Goal: Contribute content: Contribute content

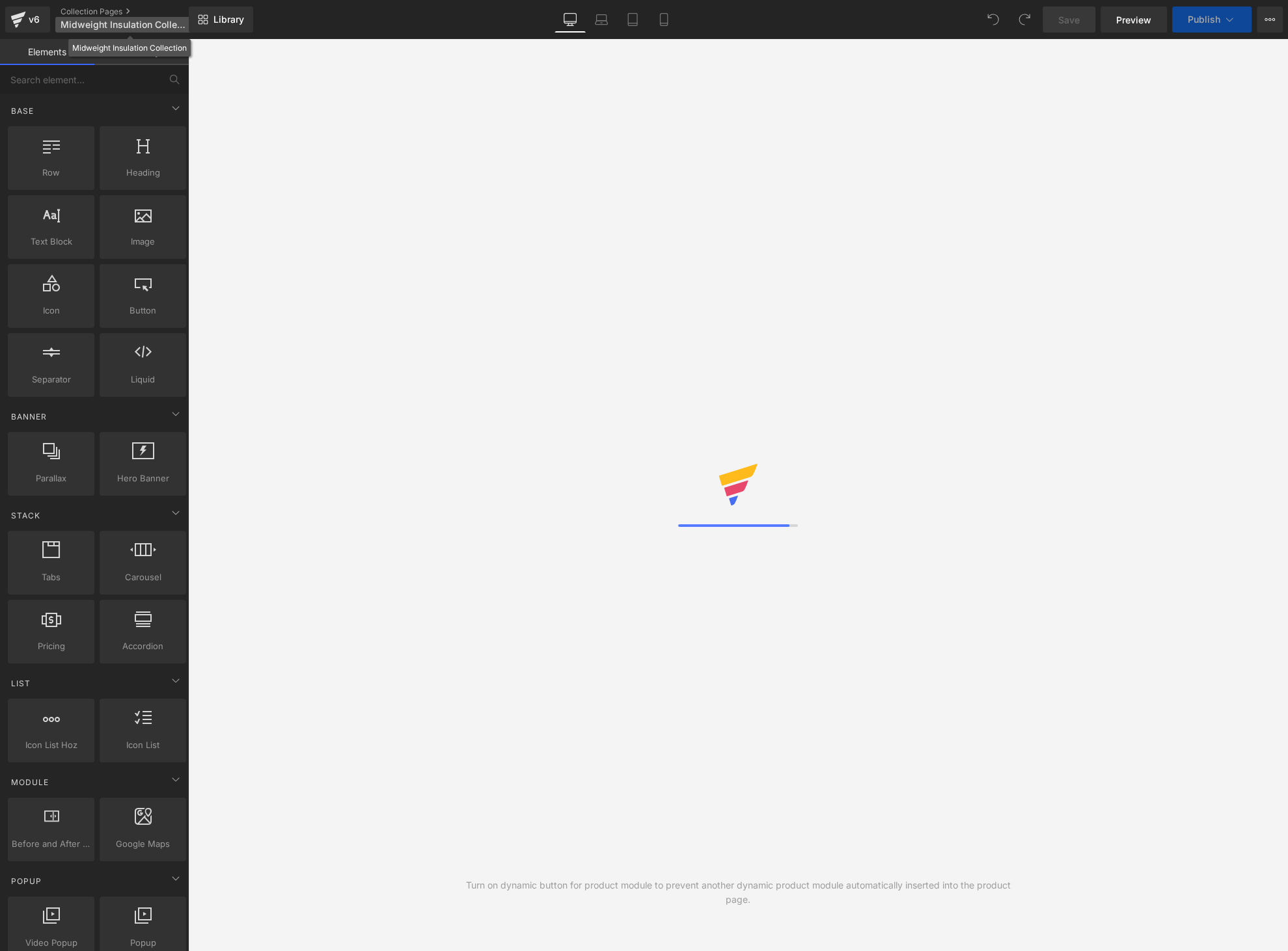
click at [130, 26] on span "Midweight Insulation Collection" at bounding box center [123, 25] width 125 height 10
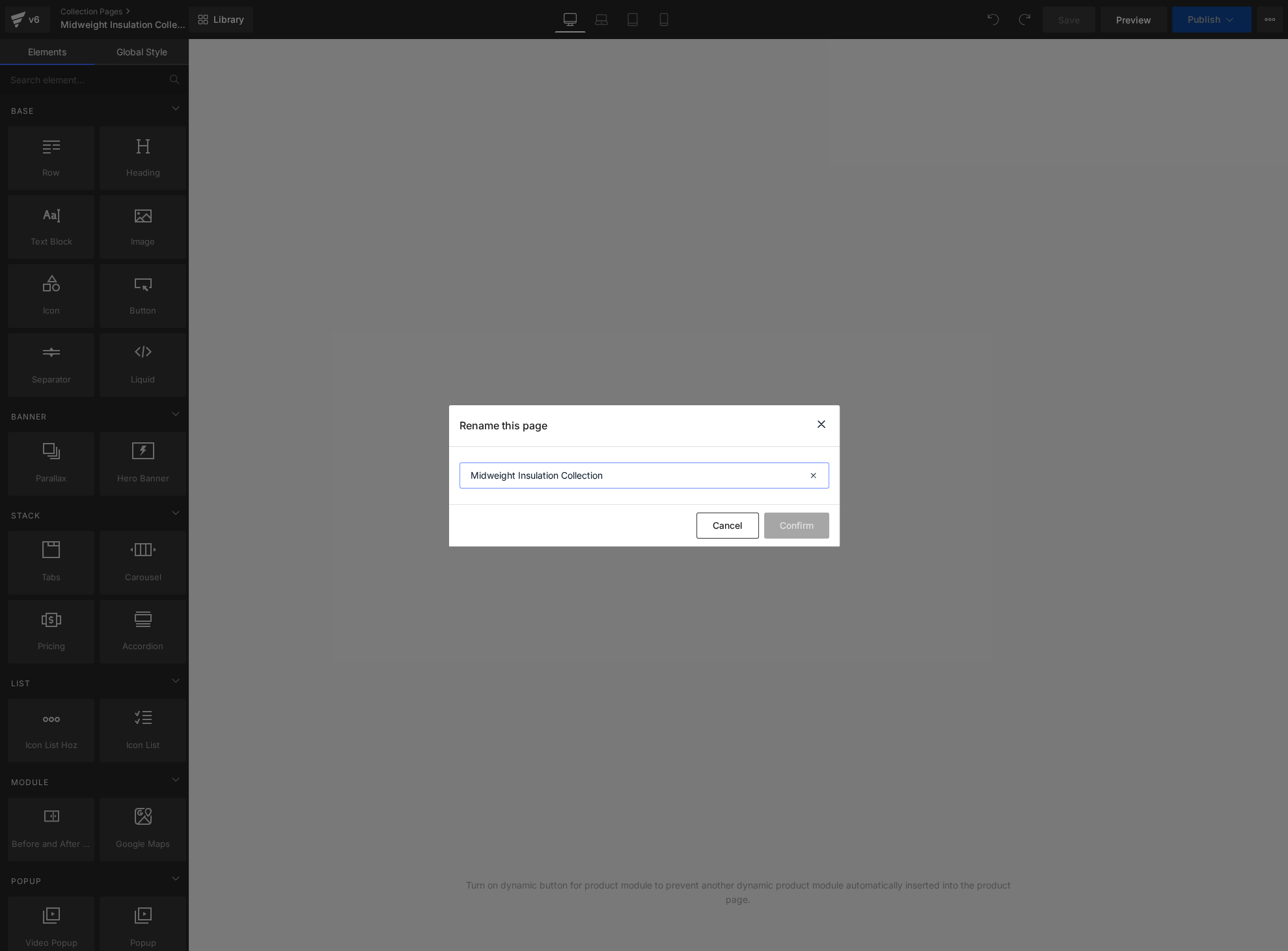
click at [517, 467] on input "Midweight Insulation Collection" at bounding box center [644, 476] width 370 height 26
drag, startPoint x: 515, startPoint y: 472, endPoint x: 431, endPoint y: 464, distance: 84.4
click at [431, 465] on div "Rename this page Midweight Insulation Collection Cancel Confirm" at bounding box center [644, 475] width 1288 height 951
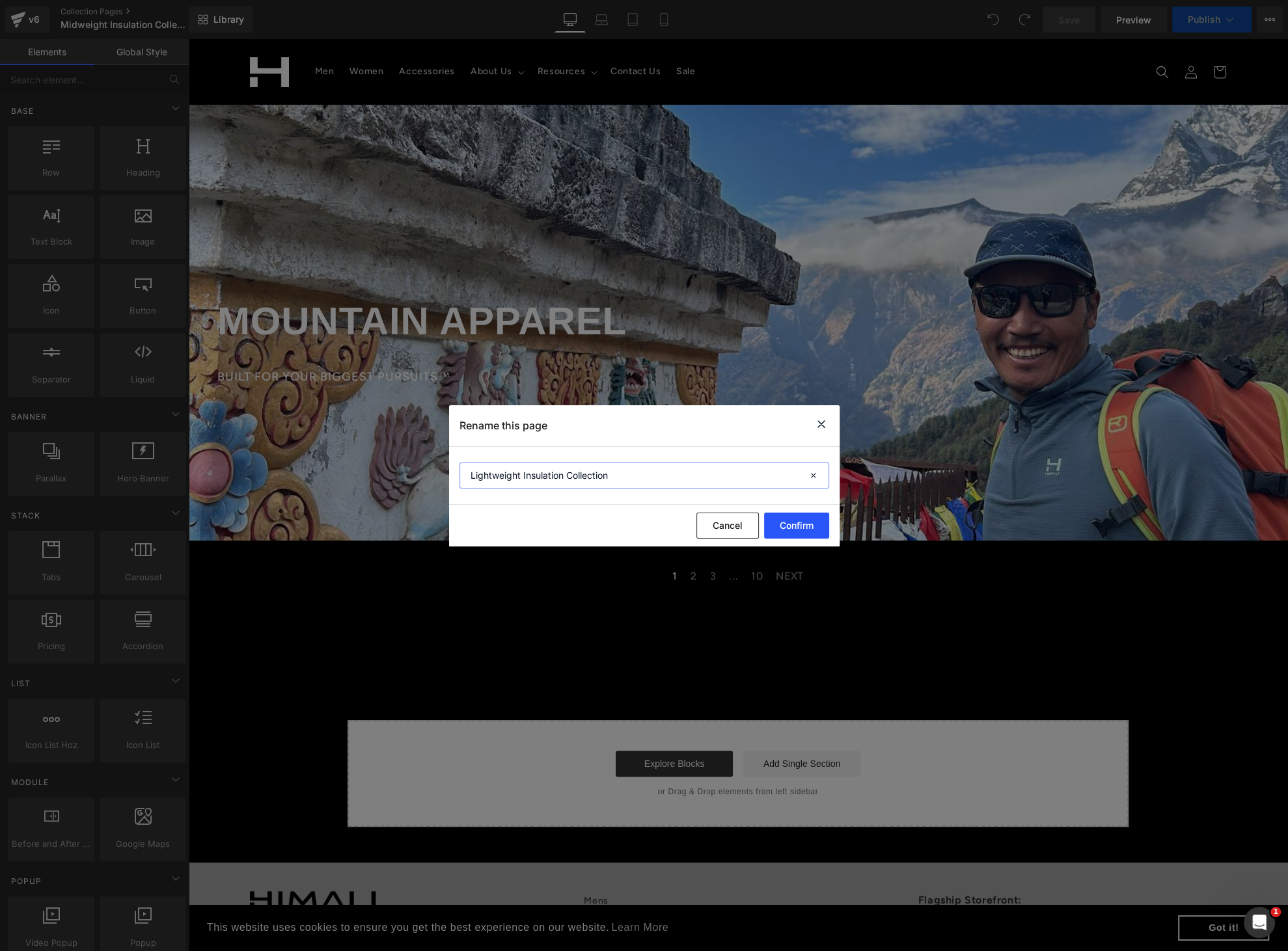
type input "Lightweight Insulation Collection"
click at [773, 522] on button "Confirm" at bounding box center [797, 526] width 65 height 26
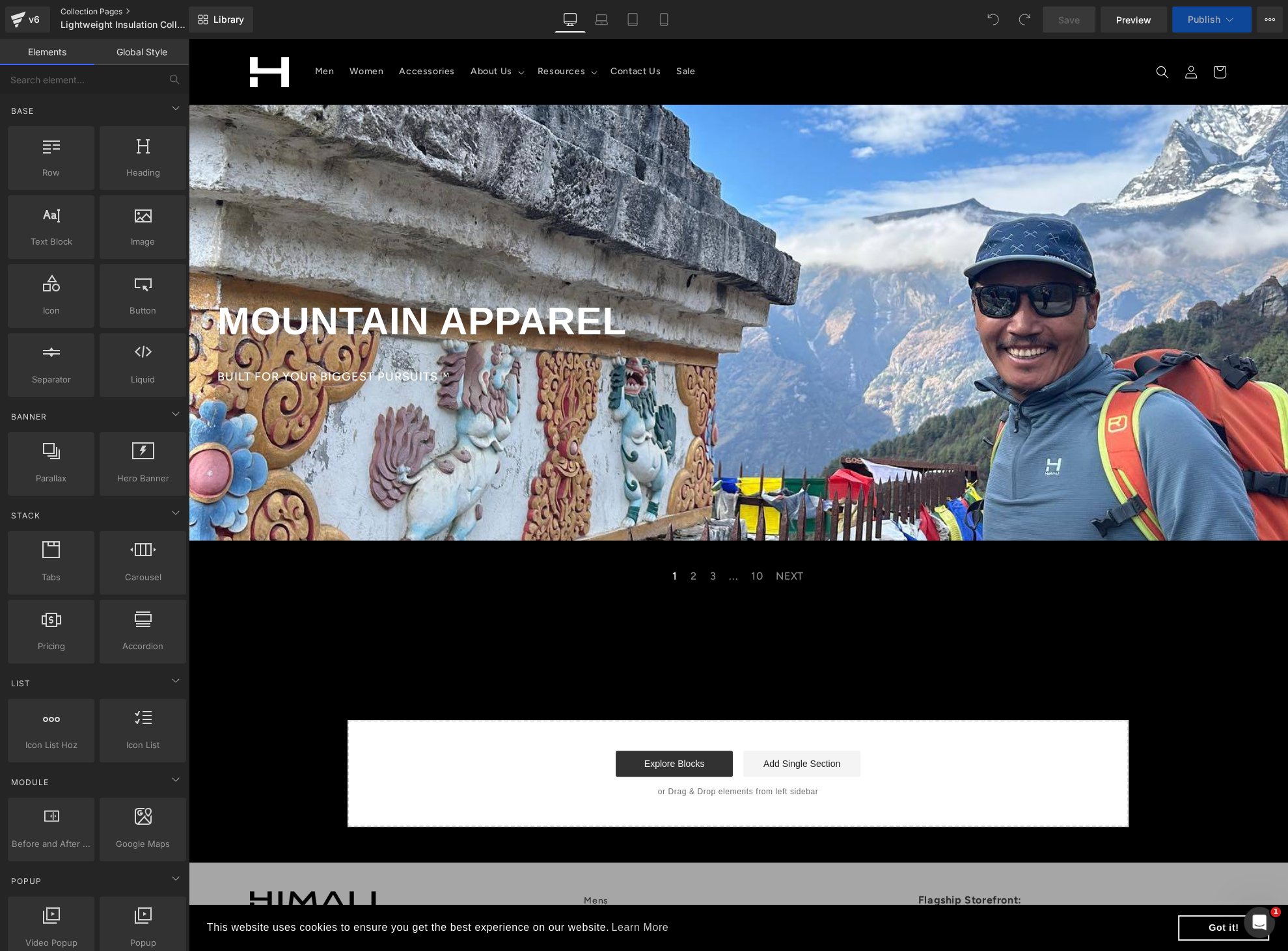
click at [106, 9] on link "Collection Pages" at bounding box center [135, 12] width 150 height 10
click at [461, 223] on div at bounding box center [737, 322] width 1099 height 436
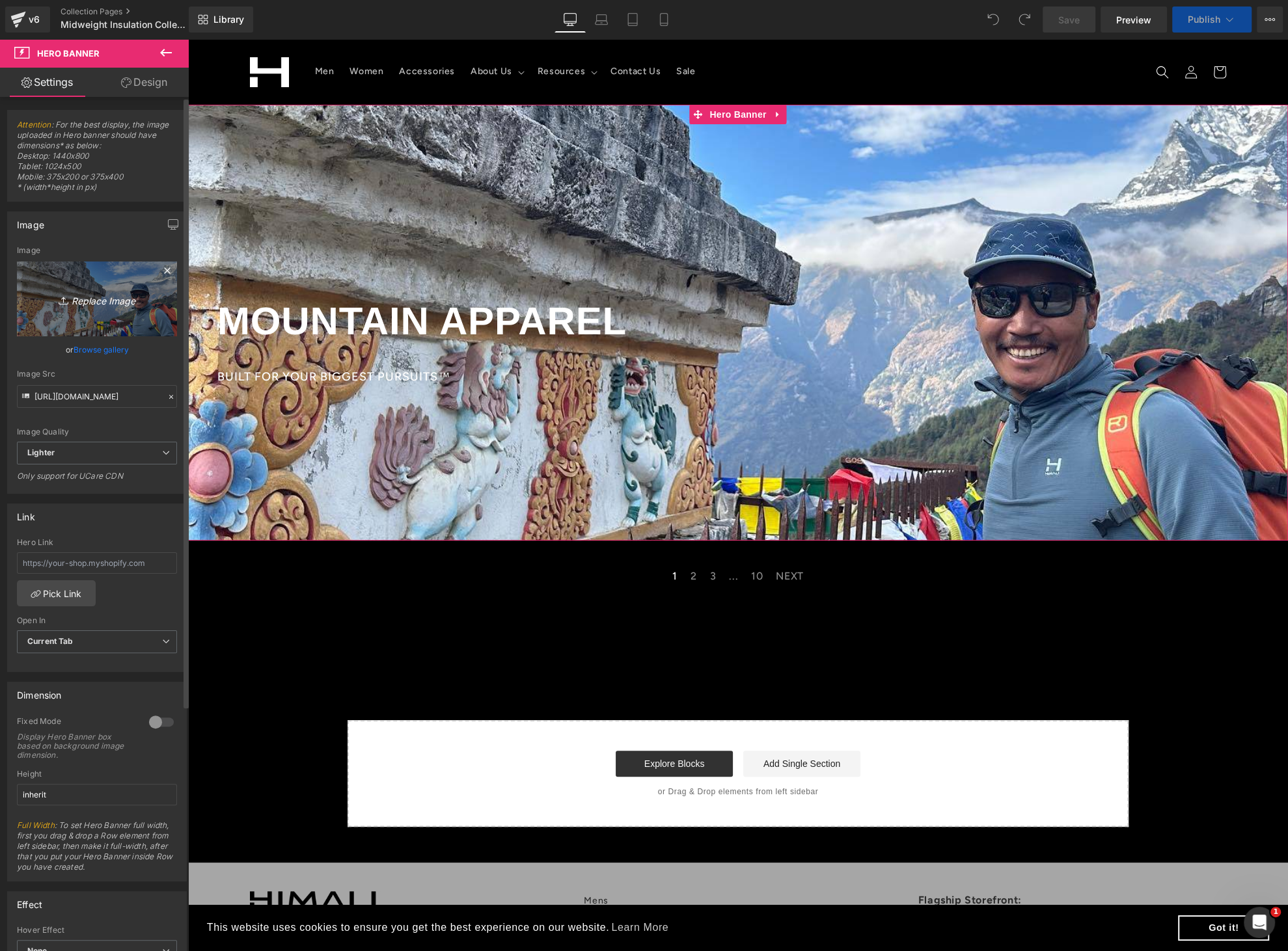
click at [91, 299] on icon "Replace Image" at bounding box center [96, 298] width 104 height 16
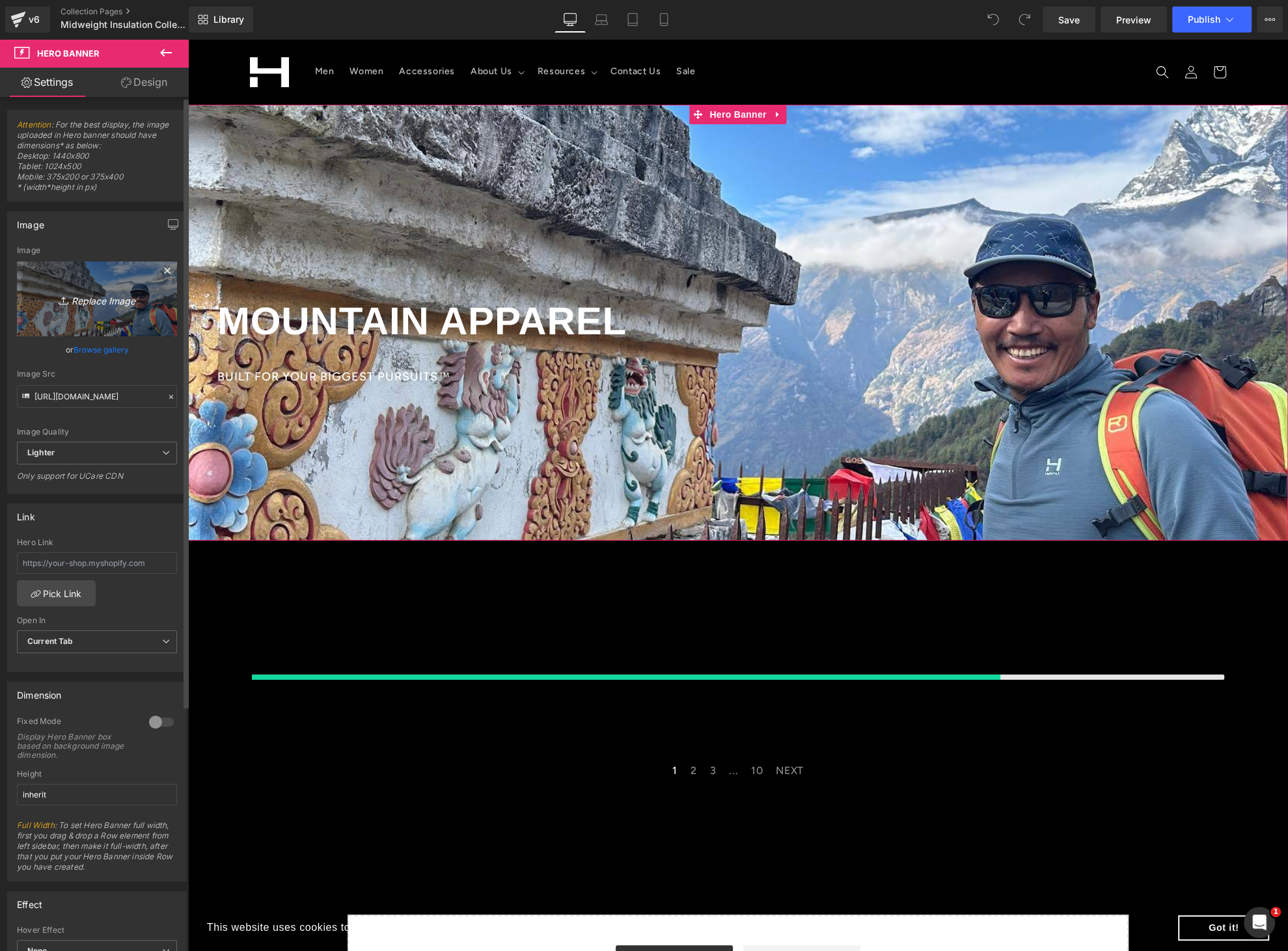
click at [93, 295] on icon "Replace Image" at bounding box center [96, 298] width 104 height 16
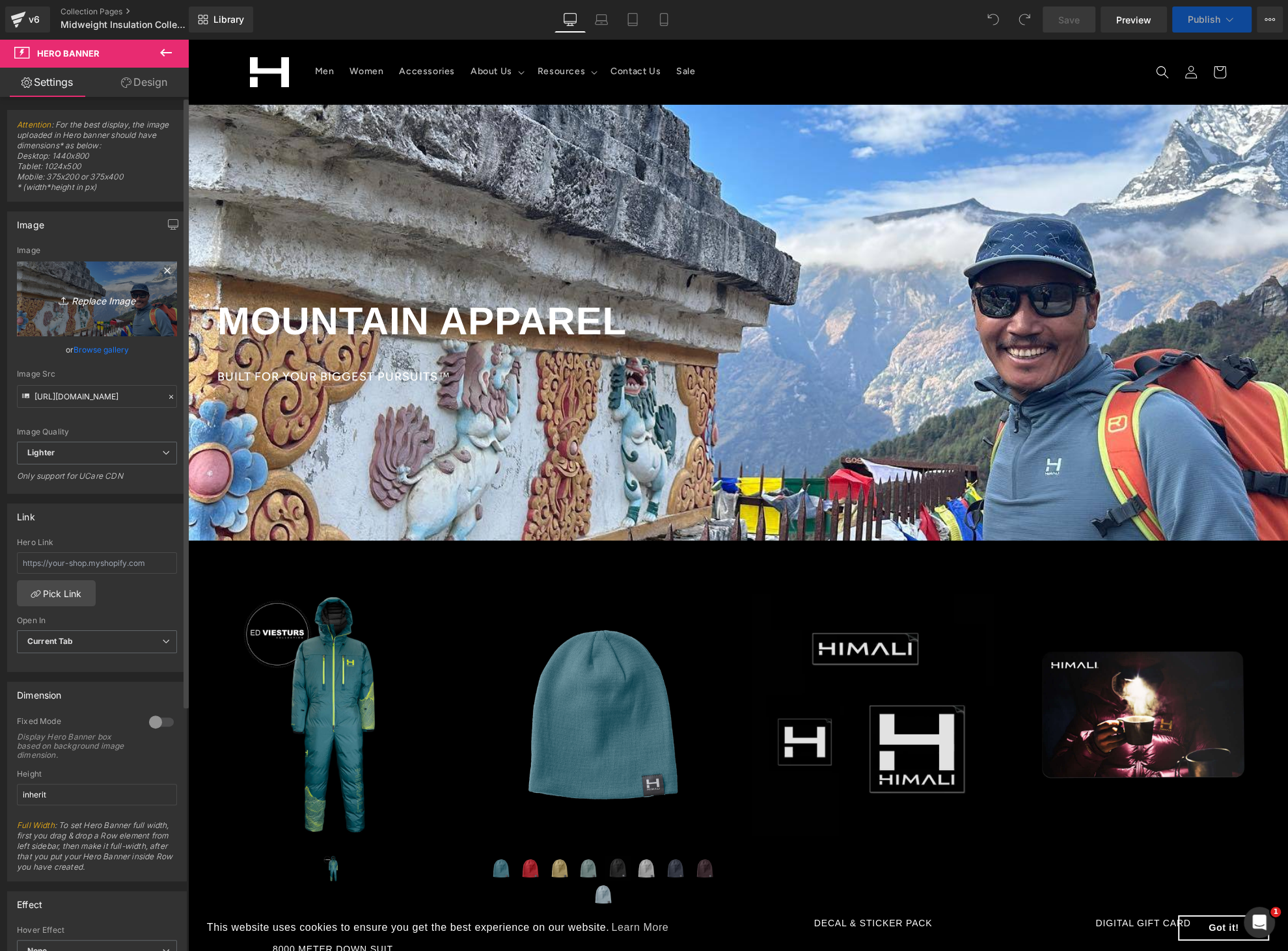
type input "C:\fakepath\webHIMALI-logo-emphasized.jpg"
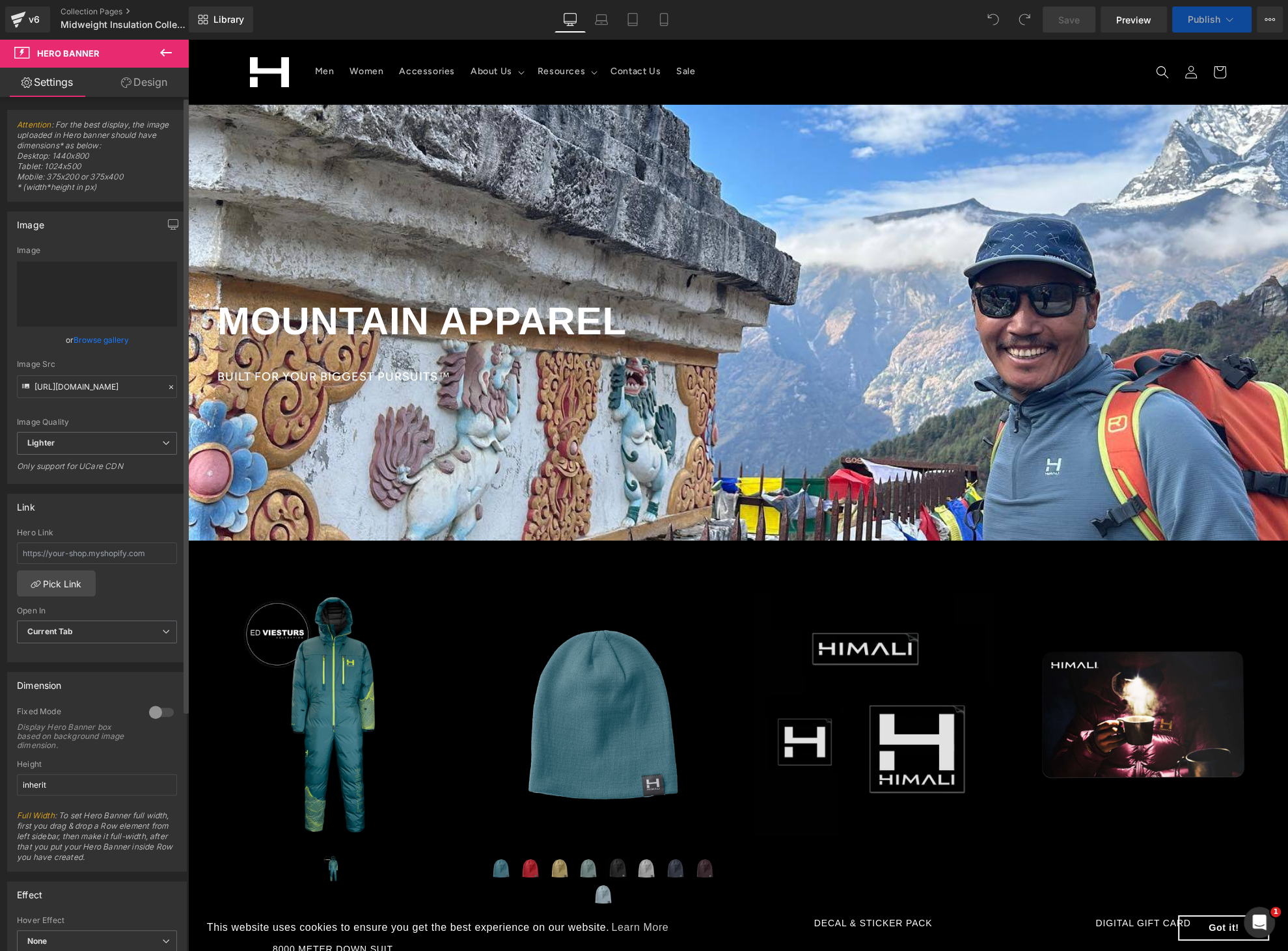
type input "https://ucarecdn.com/e36023fd-ae85-4c26-a4b1-e786fcd0a14e/-/format/auto/-/previ…"
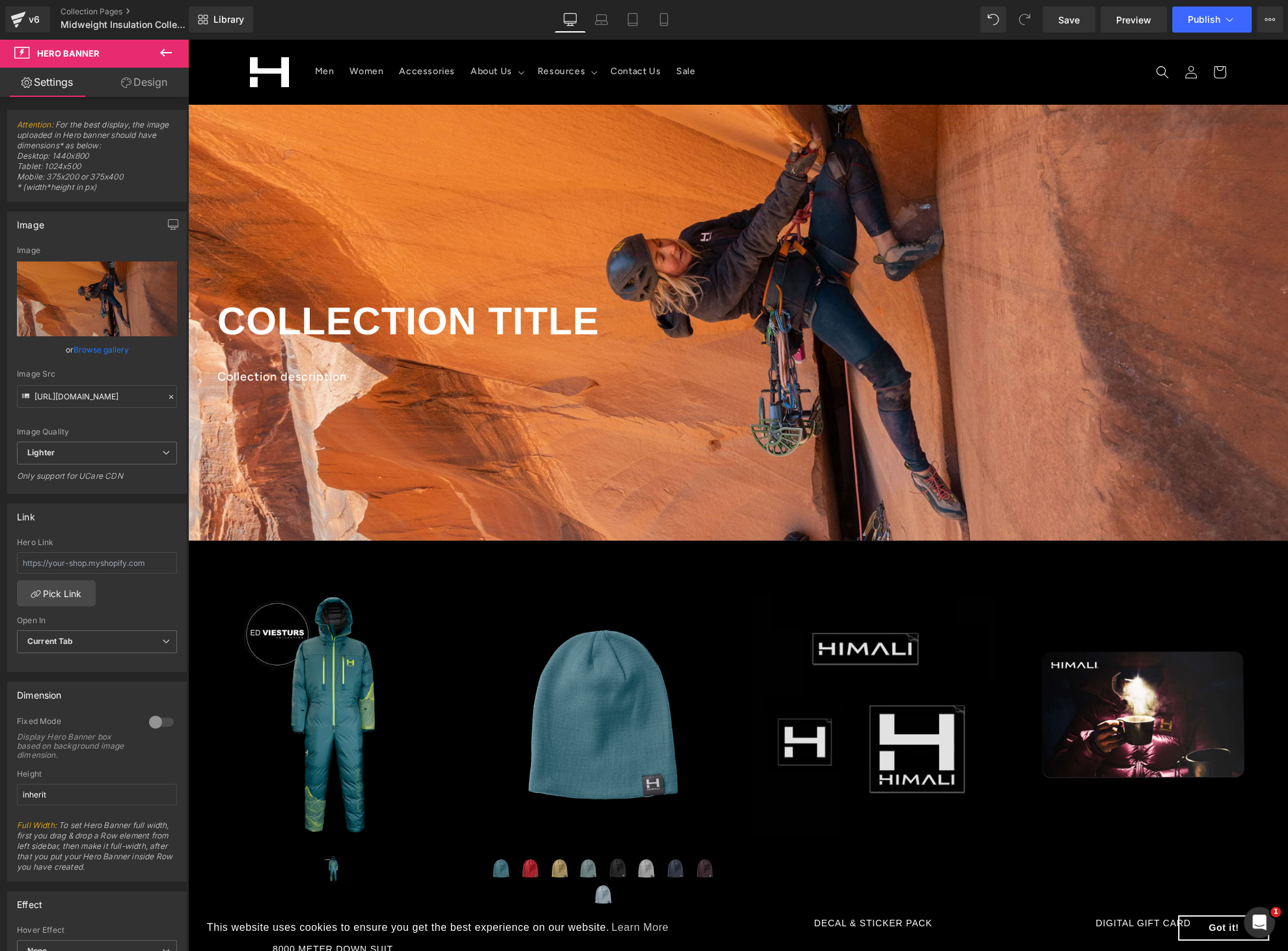
click at [903, 81] on header "Men Women Accessories About Us About Us Our Story Community" at bounding box center [737, 72] width 1041 height 66
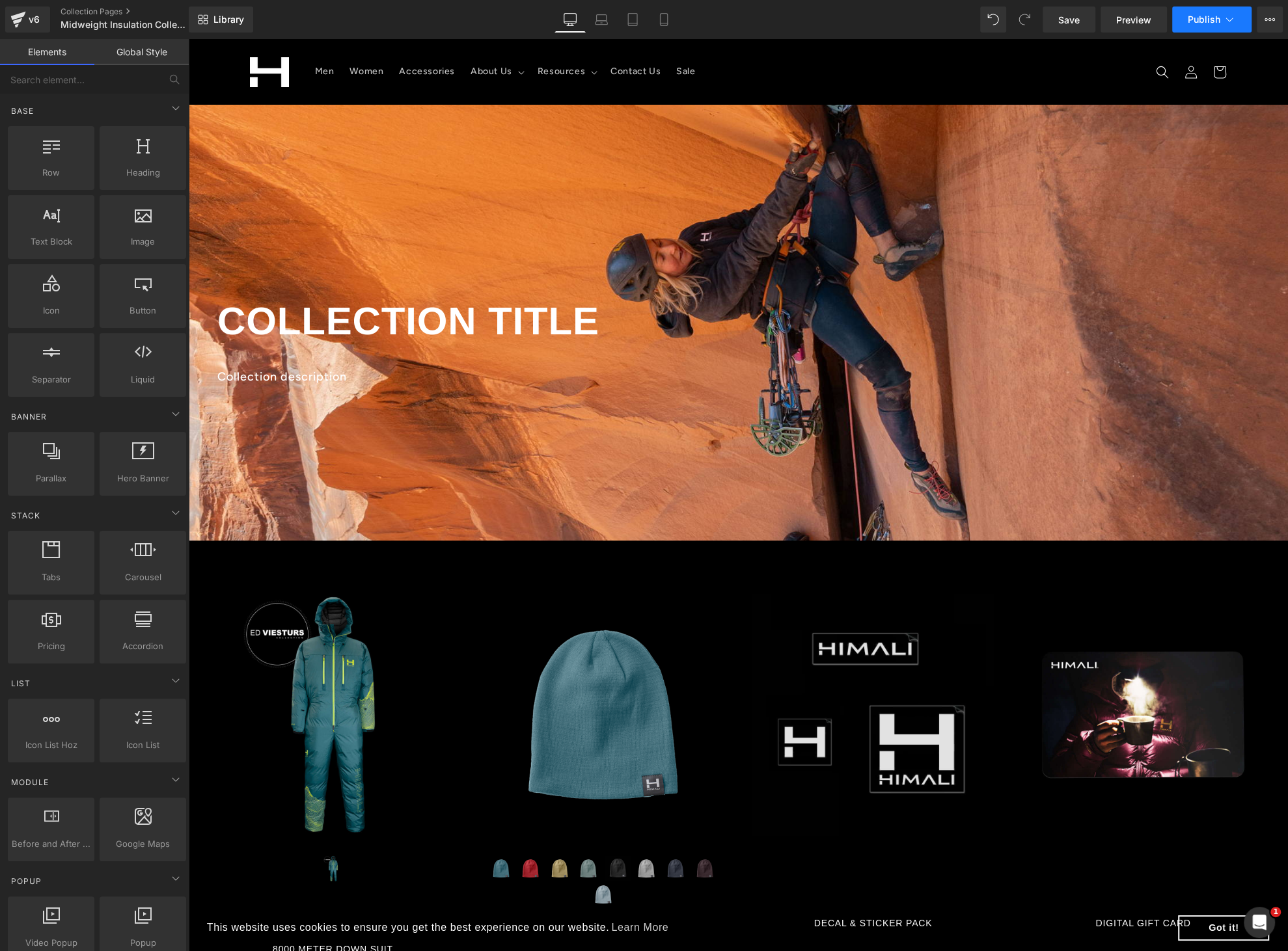
click at [1229, 18] on icon at bounding box center [1229, 19] width 13 height 13
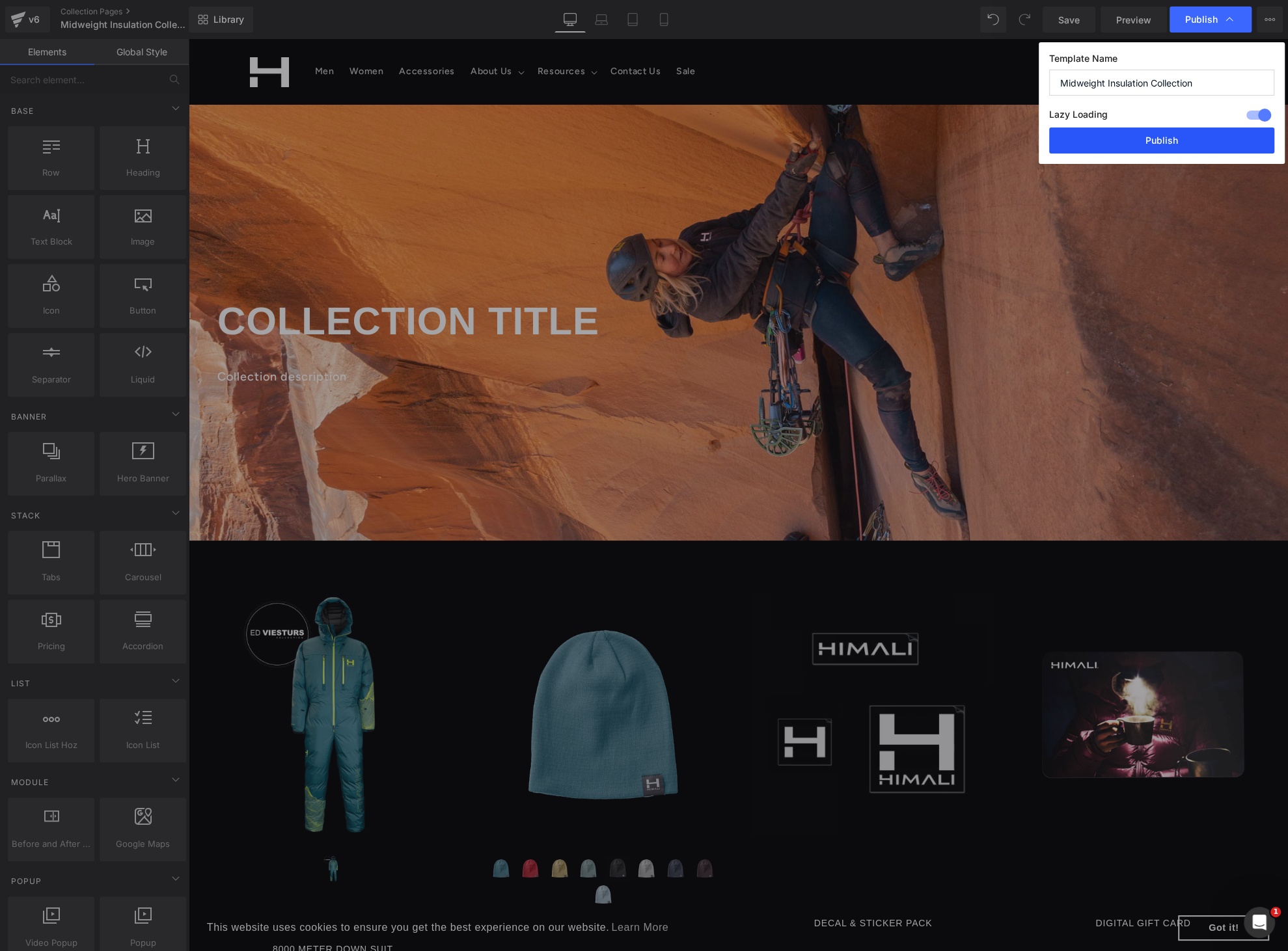
click at [1145, 135] on button "Publish" at bounding box center [1161, 141] width 226 height 26
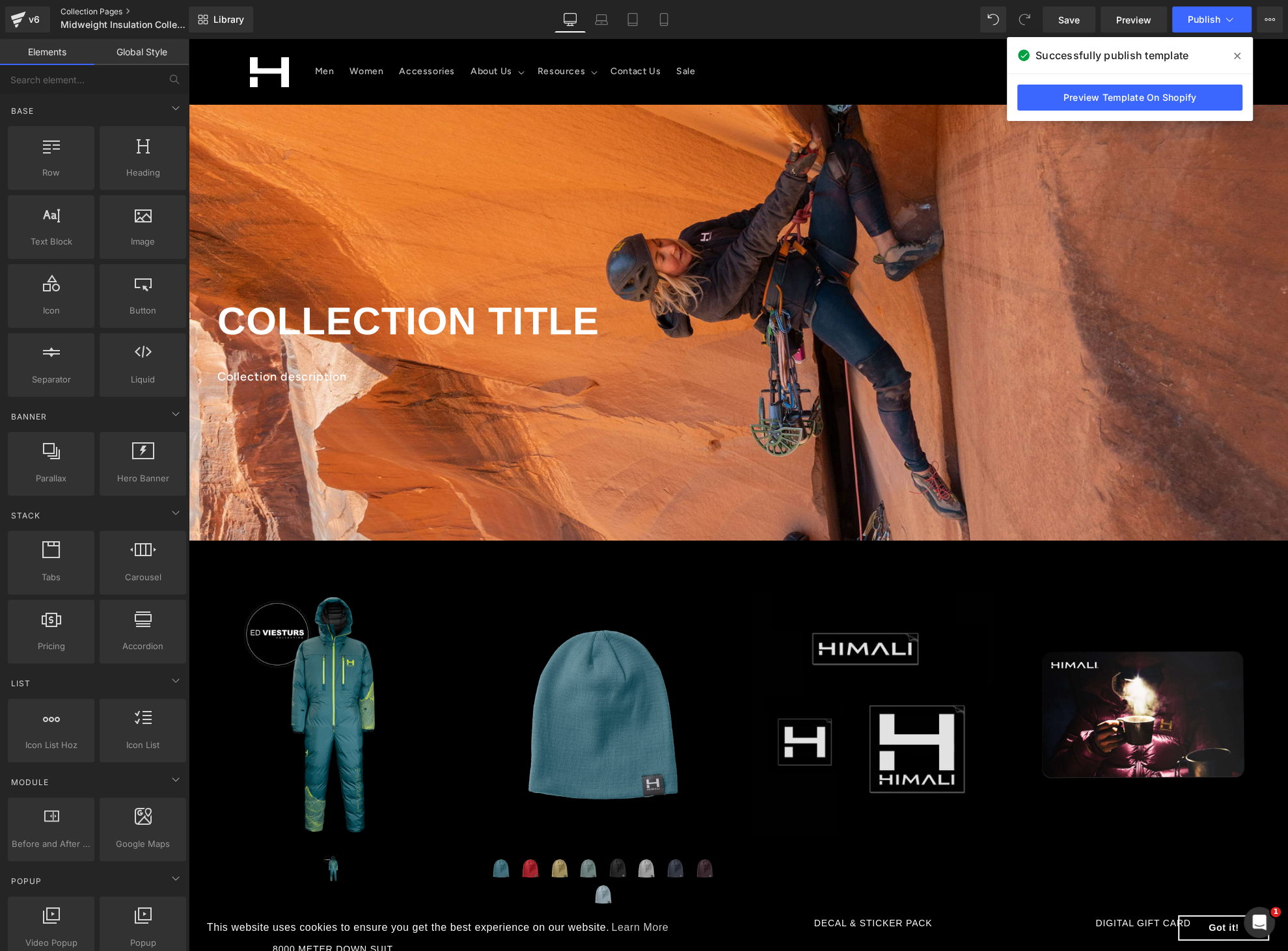
click at [115, 9] on link "Collection Pages" at bounding box center [135, 12] width 150 height 10
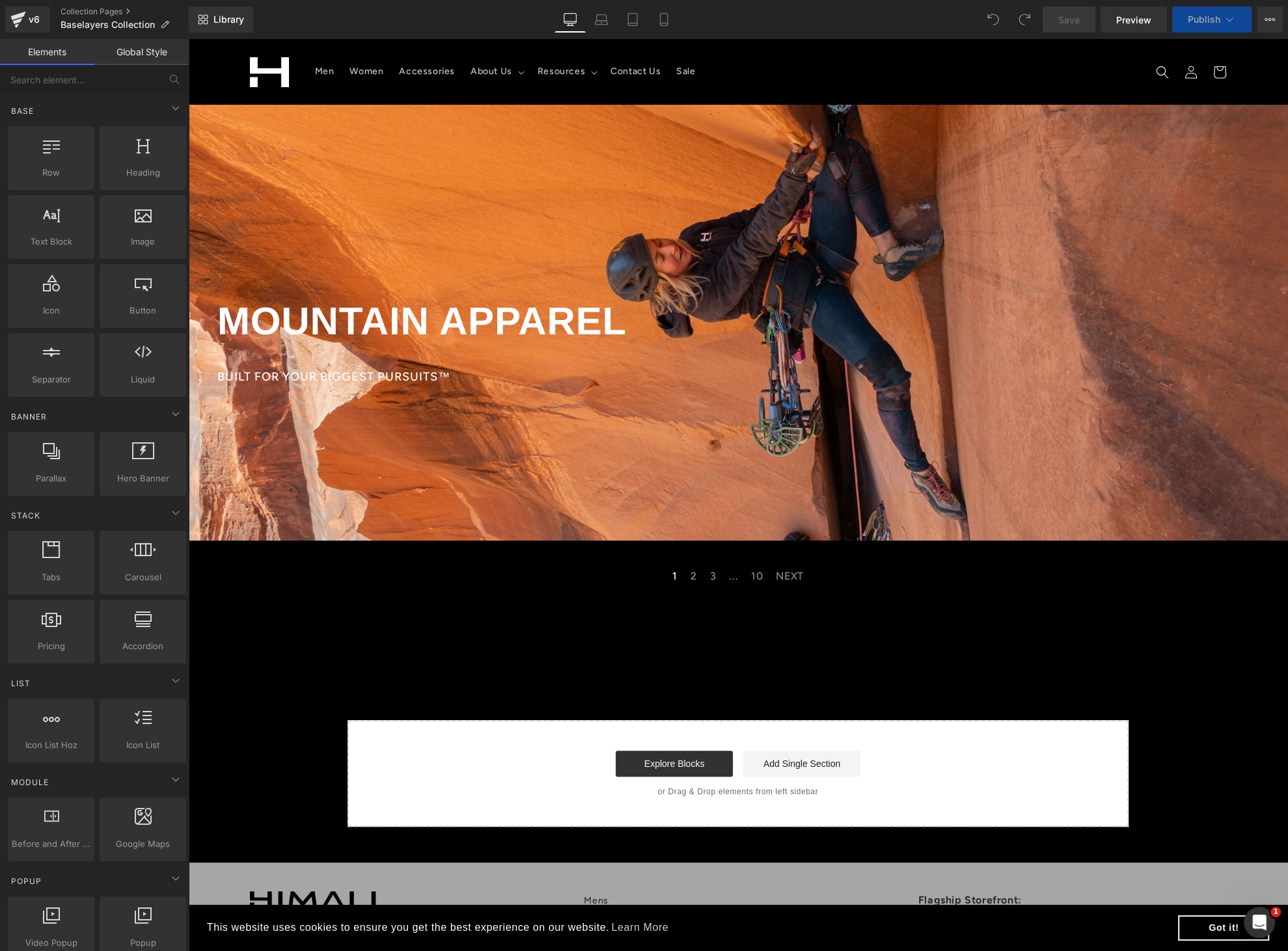
click at [349, 211] on div at bounding box center [737, 322] width 1099 height 436
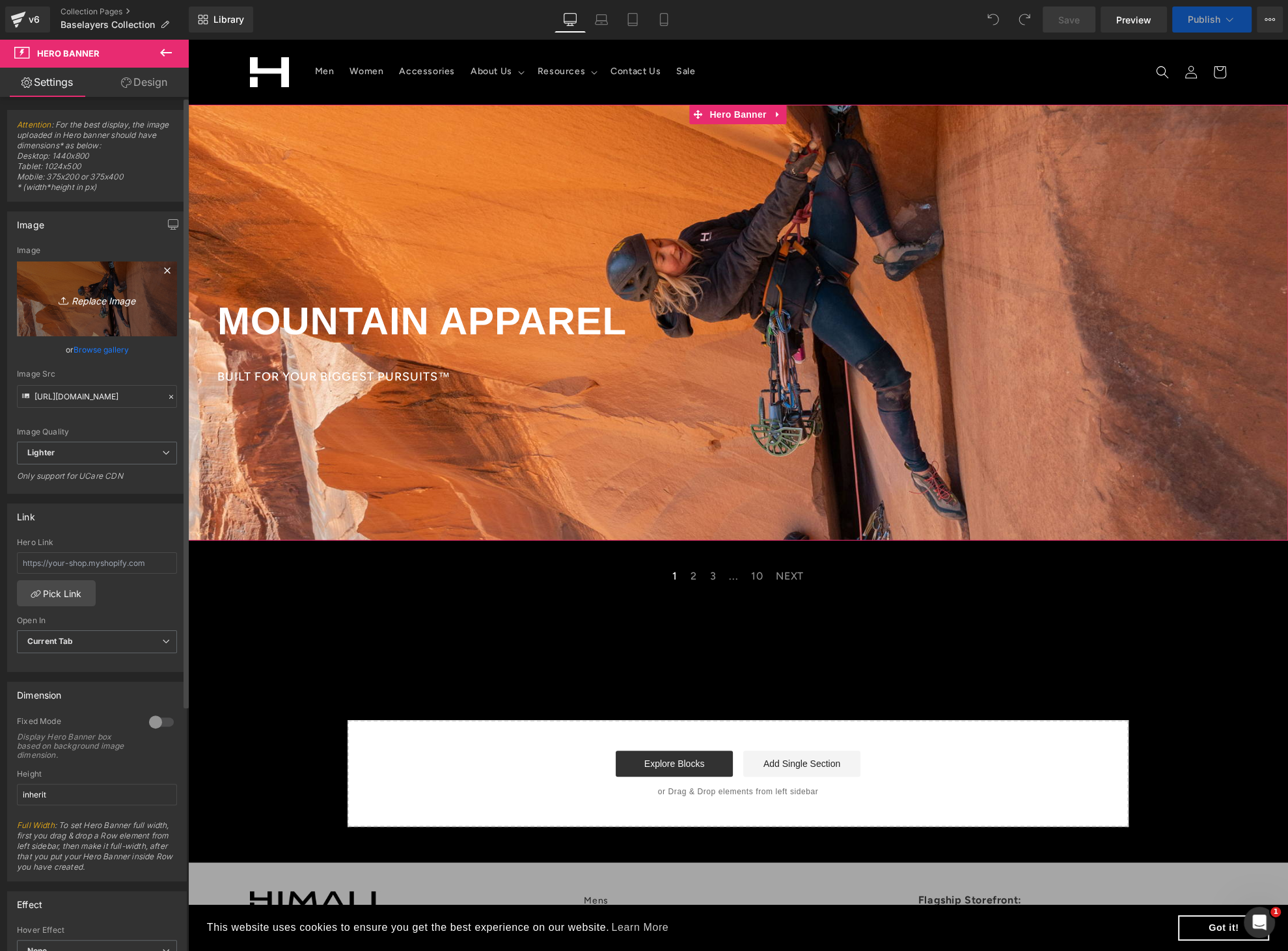
click at [87, 292] on icon "Replace Image" at bounding box center [96, 298] width 104 height 16
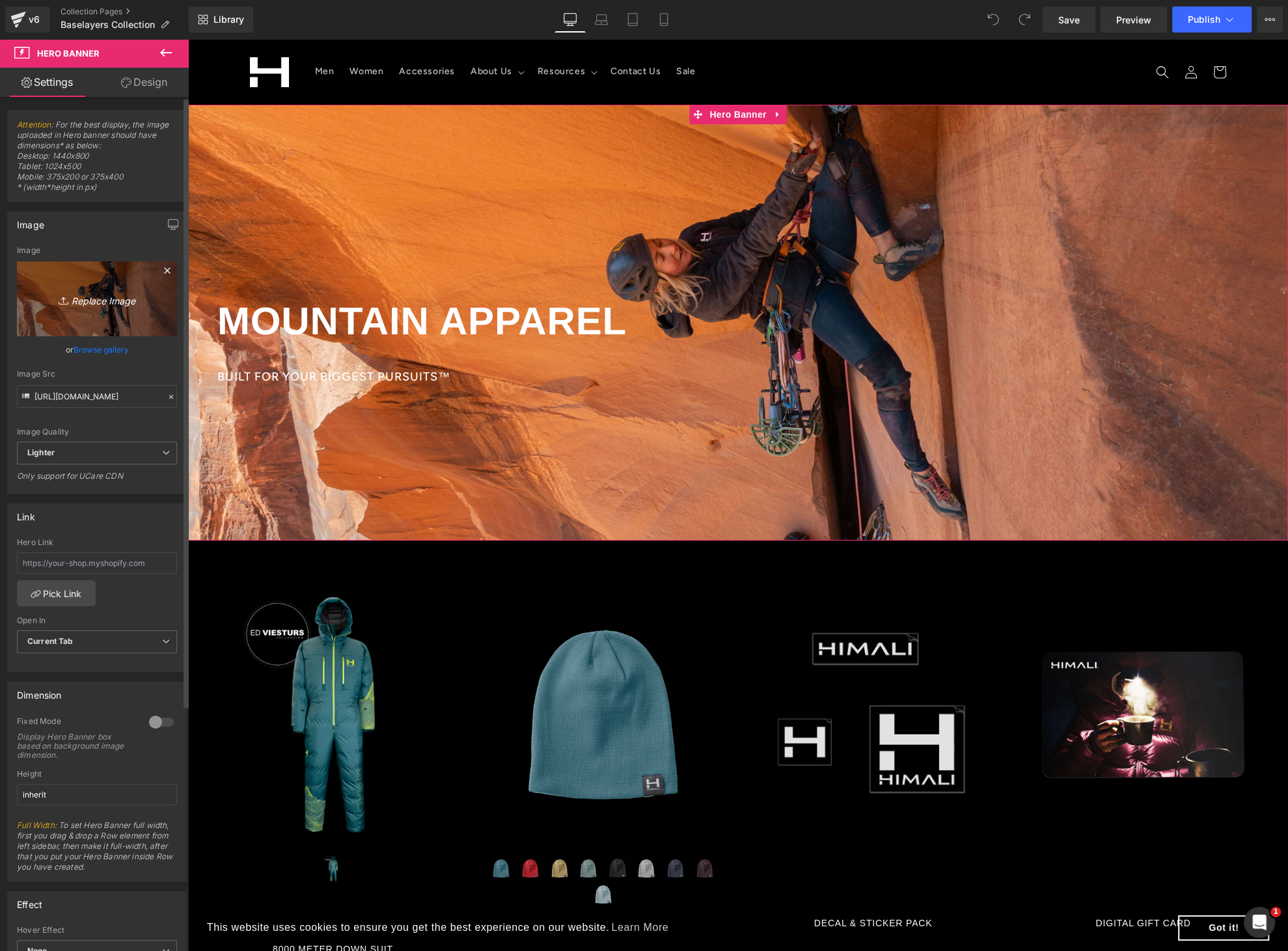
click at [99, 303] on icon "Replace Image" at bounding box center [96, 298] width 104 height 16
type input "C:\fakepath\webAJ4Z9421.jpg"
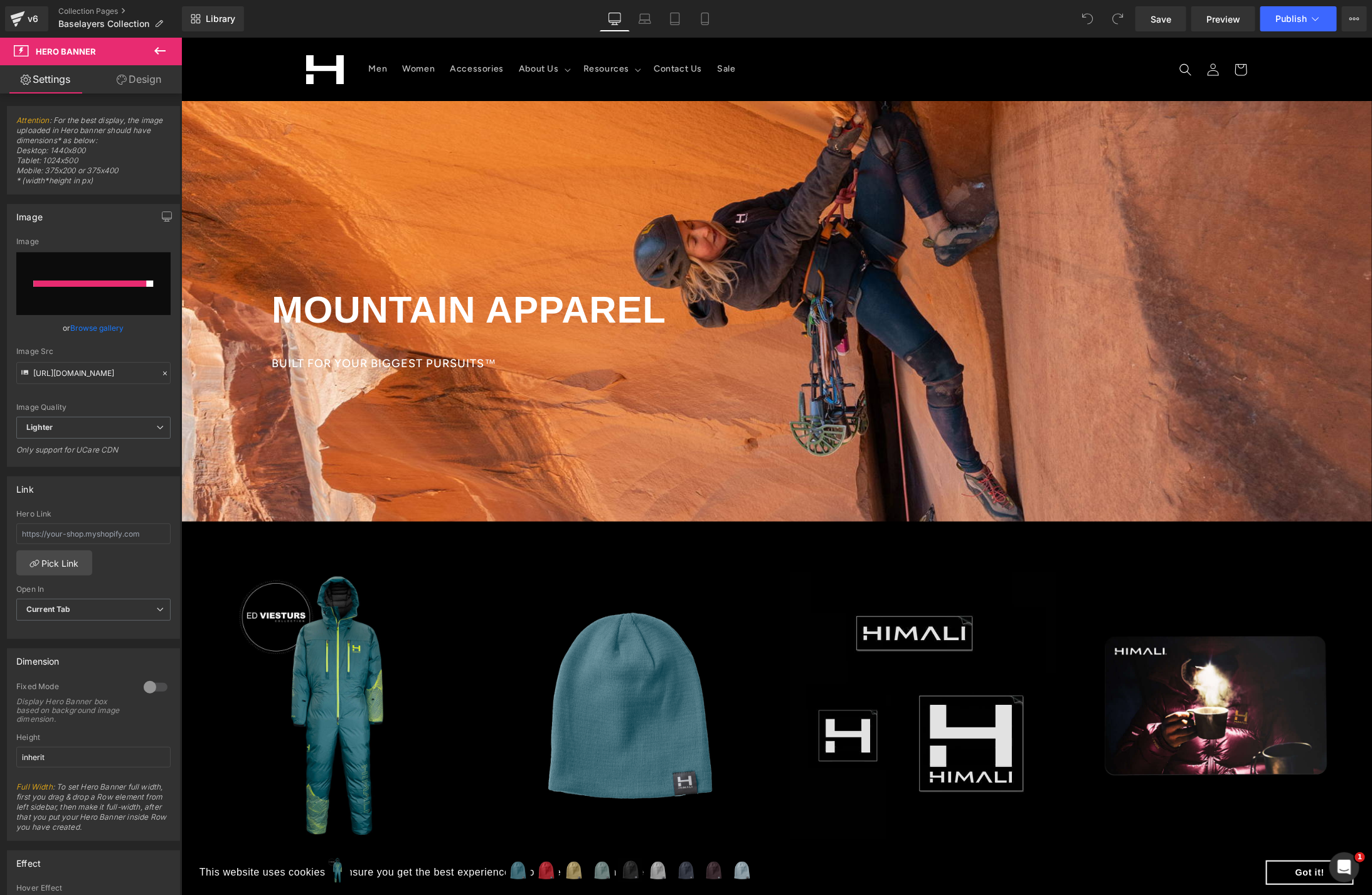
type input "https://ucarecdn.com/3aba6968-3c2e-4f94-8784-bec5615ad801/-/format/auto/-/previ…"
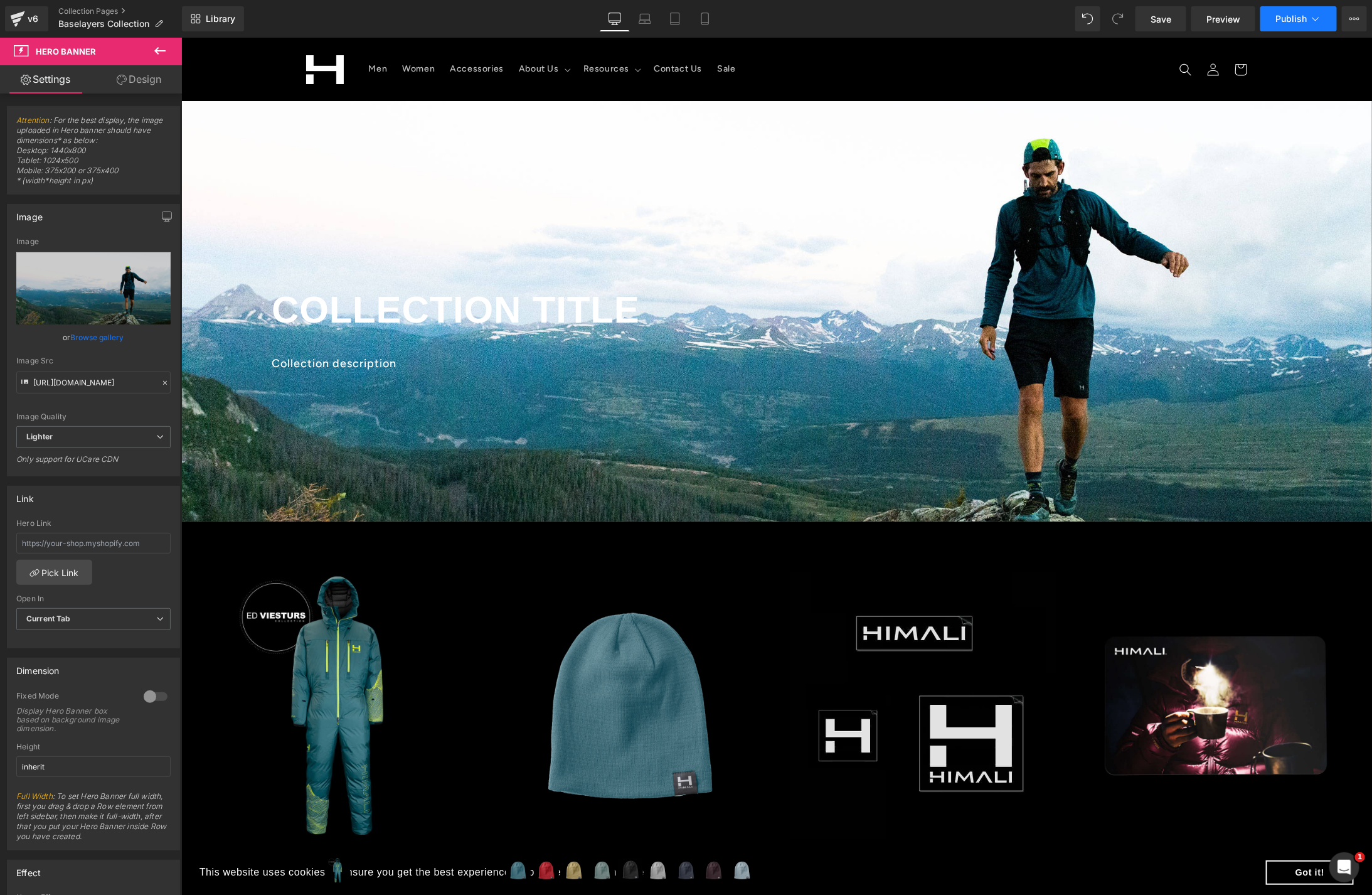
click at [1241, 20] on span "Publish" at bounding box center [1292, 19] width 31 height 10
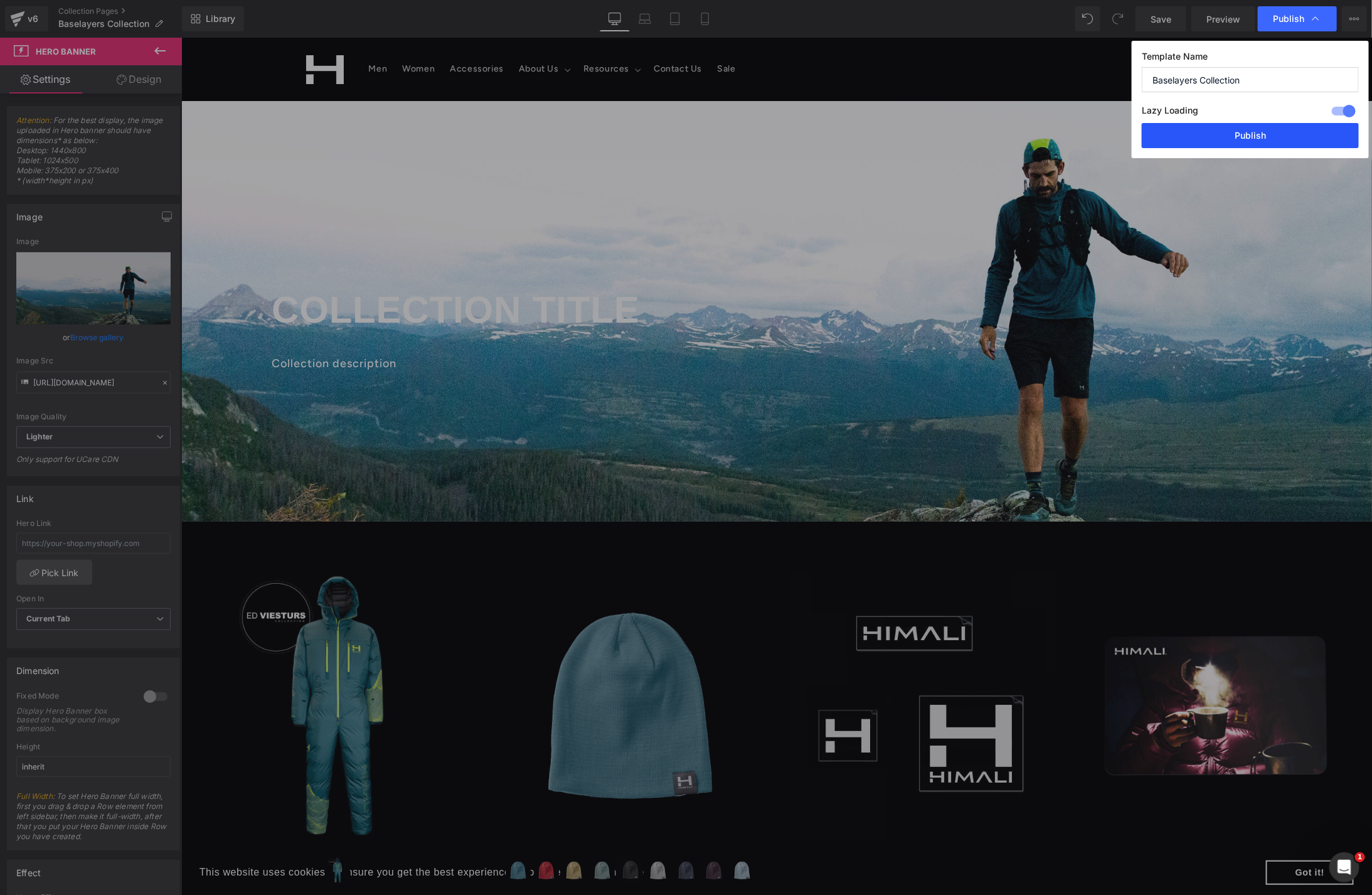
click at [1241, 131] on button "Publish" at bounding box center [1250, 136] width 218 height 25
